Goal: Task Accomplishment & Management: Manage account settings

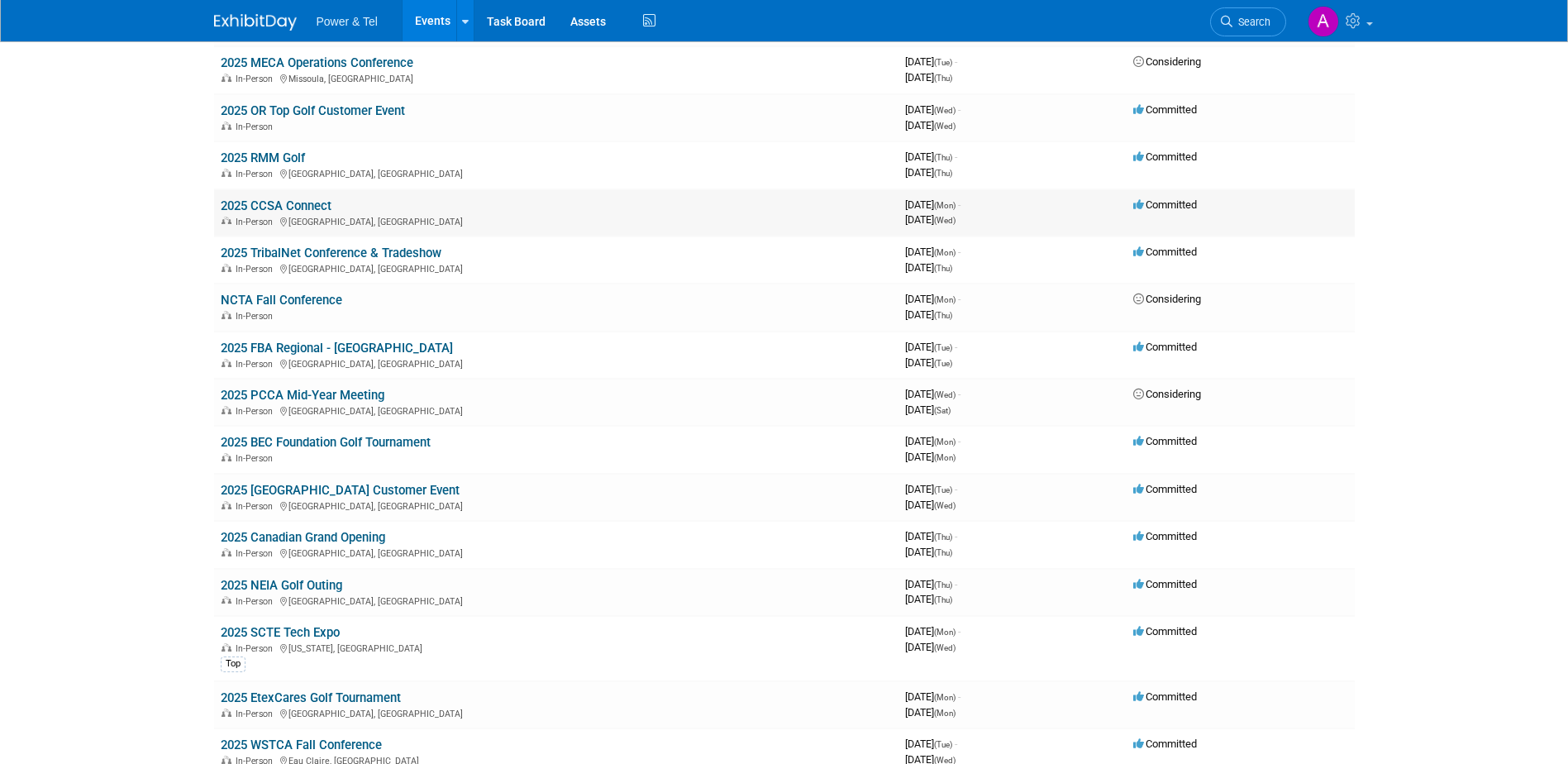
scroll to position [579, 0]
click at [300, 634] on link "2025 SCTE Tech Expo" at bounding box center [281, 632] width 119 height 15
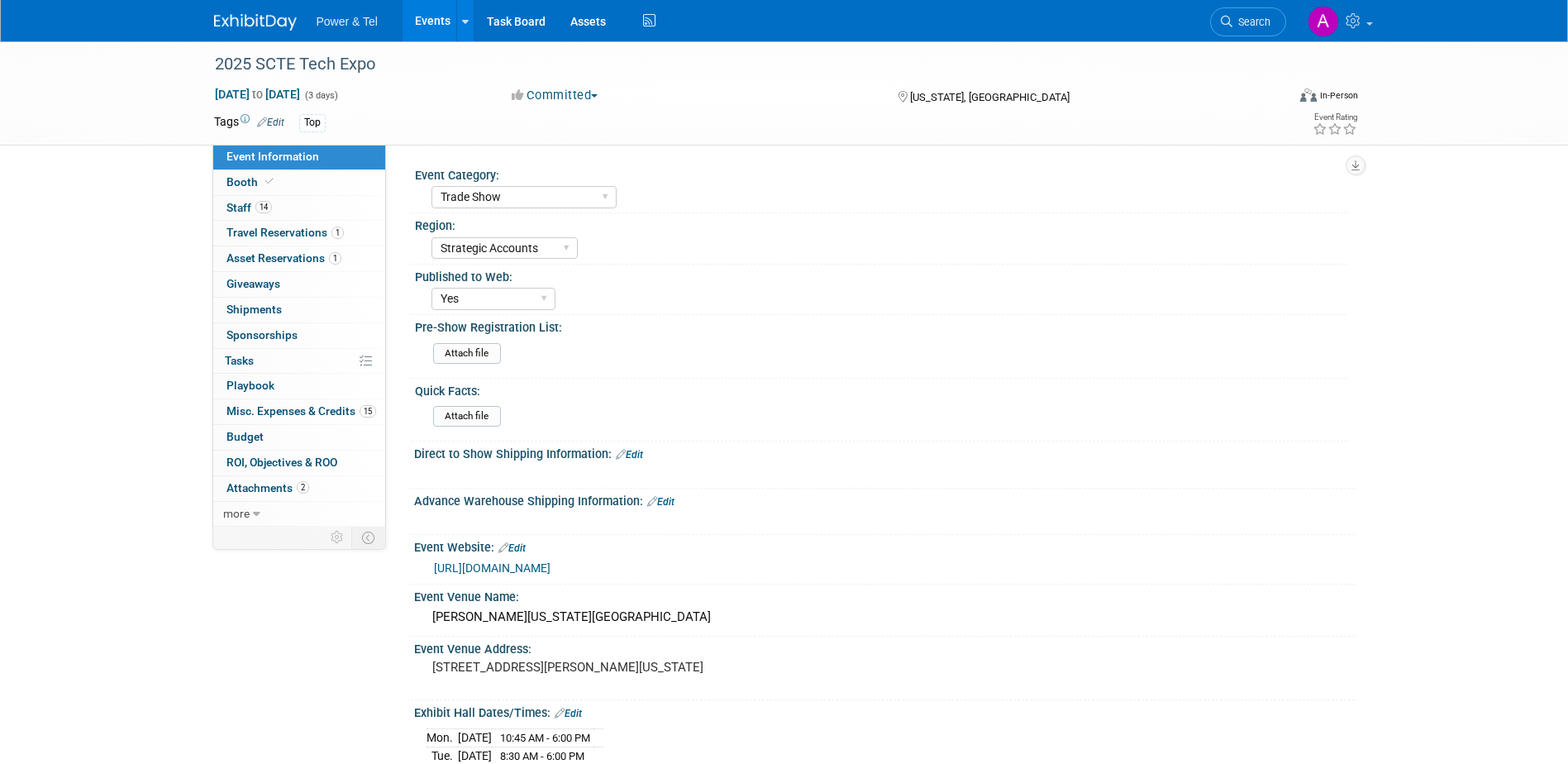
select select "Trade Show"
select select "Strategic Accounts"
select select "Yes"
click at [339, 190] on link "Booth" at bounding box center [298, 183] width 172 height 25
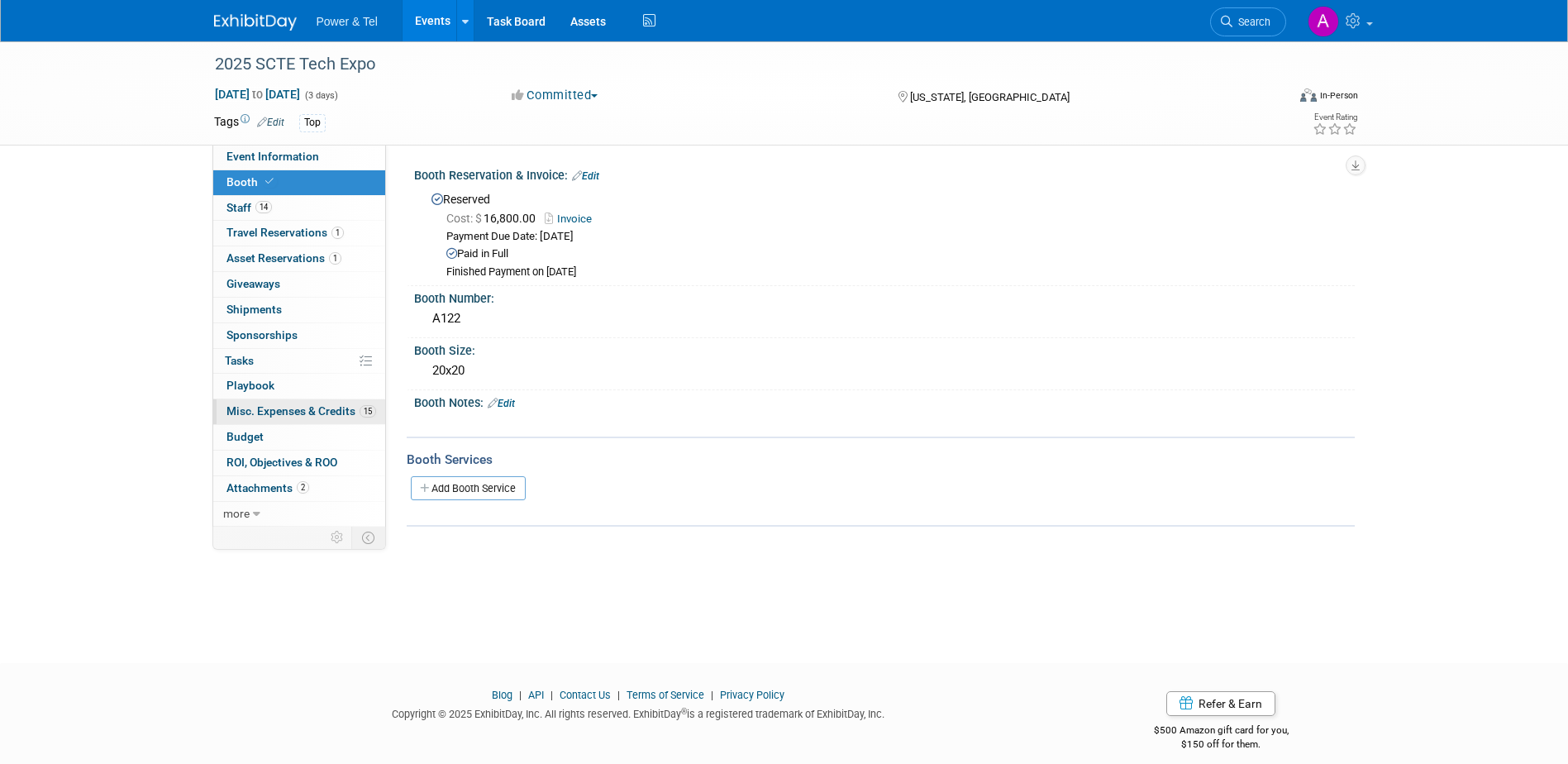
click at [323, 409] on span "Misc. Expenses & Credits 15" at bounding box center [301, 411] width 150 height 13
